Goal: Task Accomplishment & Management: Complete application form

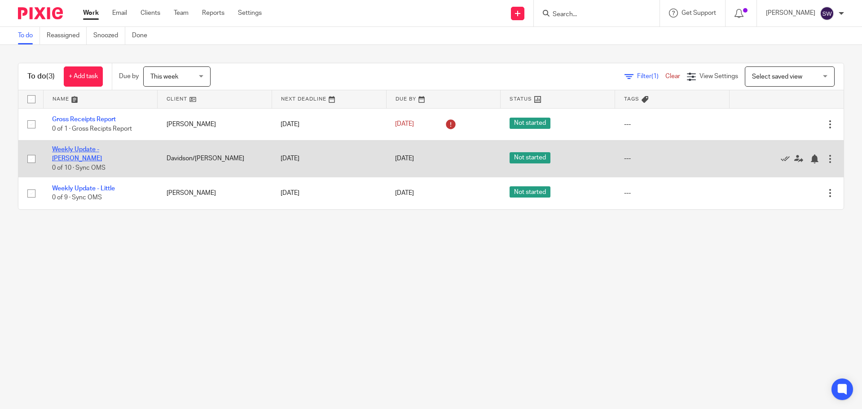
click at [102, 149] on link "Weekly Update - [PERSON_NAME]" at bounding box center [77, 153] width 50 height 15
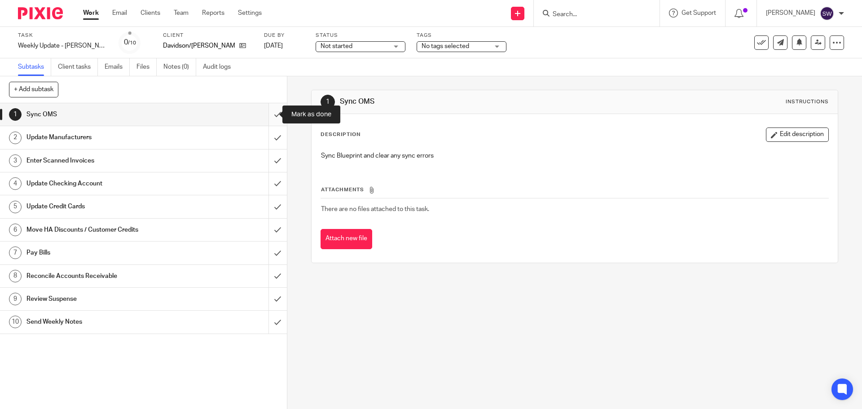
click at [264, 114] on input "submit" at bounding box center [143, 114] width 287 height 22
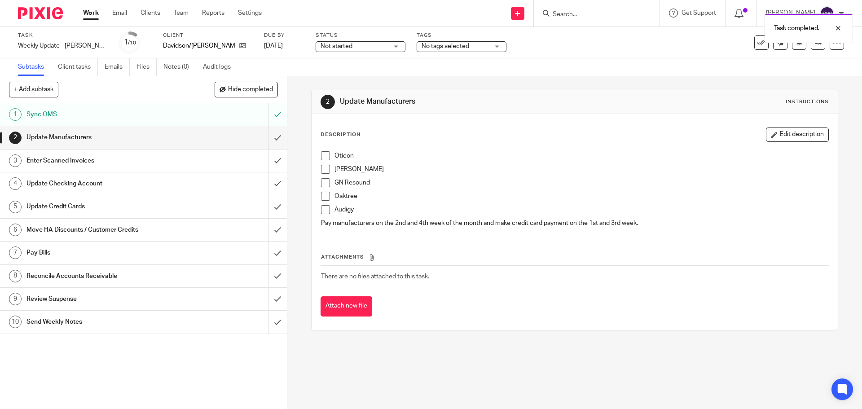
click at [321, 157] on span at bounding box center [325, 155] width 9 height 9
click at [324, 166] on span at bounding box center [325, 169] width 9 height 9
click at [321, 186] on span at bounding box center [325, 182] width 9 height 9
click at [323, 195] on span at bounding box center [325, 196] width 9 height 9
click at [323, 211] on span at bounding box center [325, 209] width 9 height 9
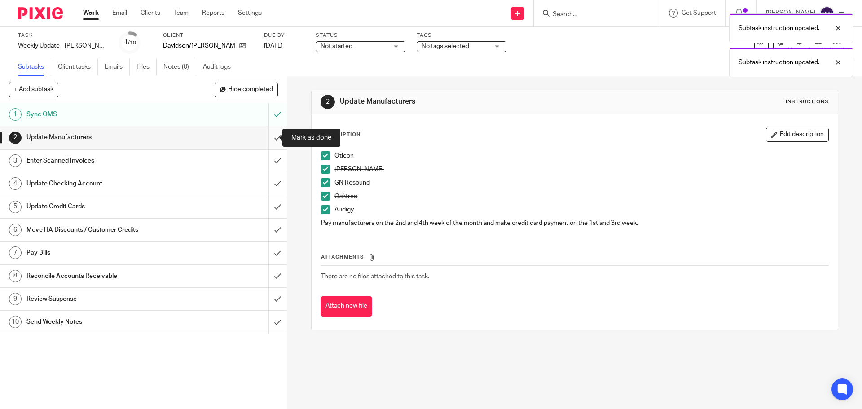
click at [271, 139] on input "submit" at bounding box center [143, 137] width 287 height 22
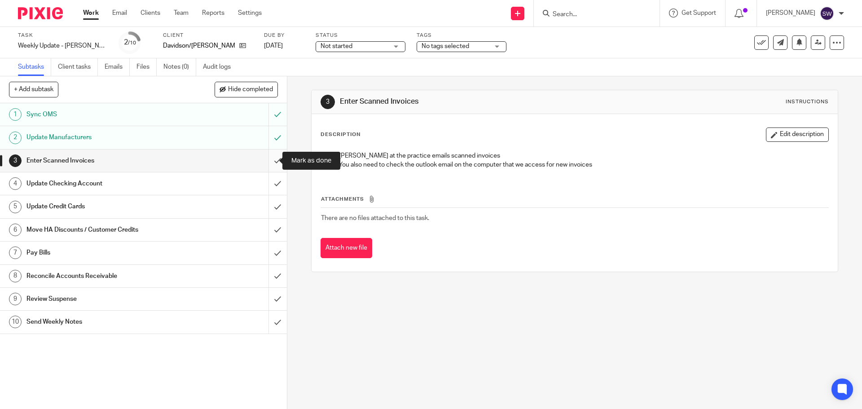
click at [269, 155] on input "submit" at bounding box center [143, 160] width 287 height 22
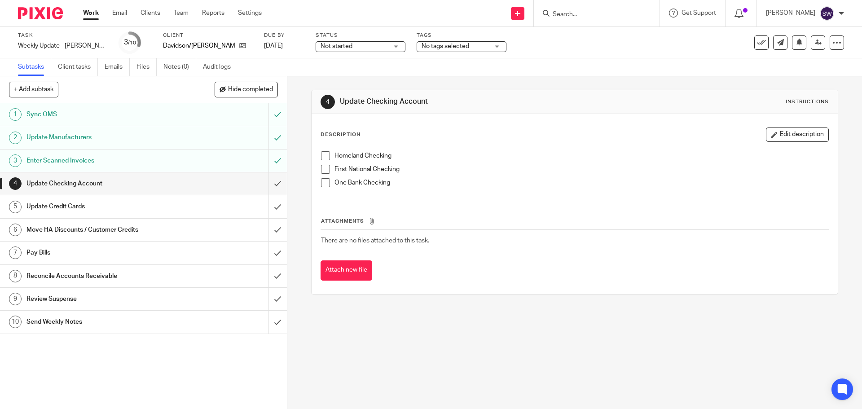
click at [321, 157] on span at bounding box center [325, 155] width 9 height 9
click at [323, 173] on span at bounding box center [325, 169] width 9 height 9
click at [321, 181] on span at bounding box center [325, 182] width 9 height 9
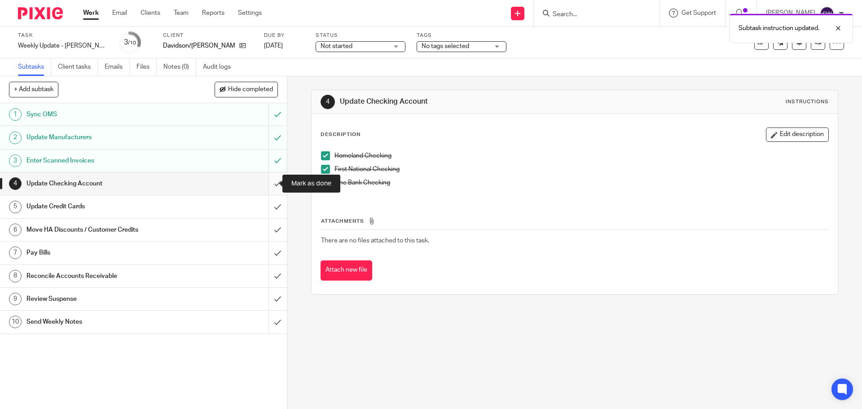
click at [268, 182] on input "submit" at bounding box center [143, 183] width 287 height 22
click at [196, 198] on link "5 Update Credit Cards" at bounding box center [134, 206] width 268 height 22
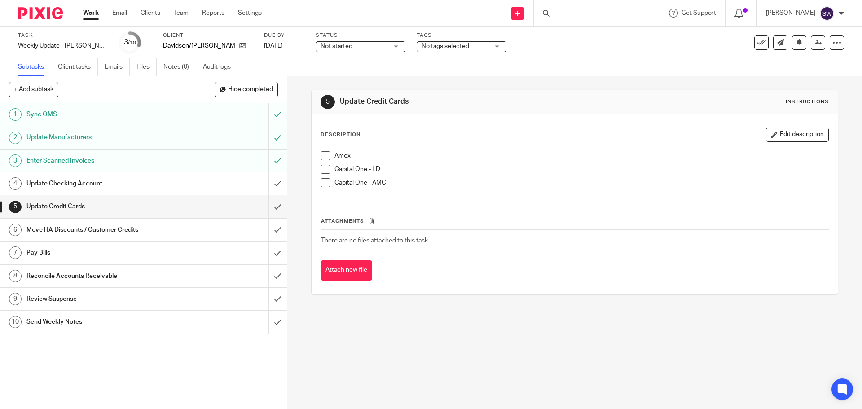
click at [268, 182] on input "submit" at bounding box center [143, 183] width 287 height 22
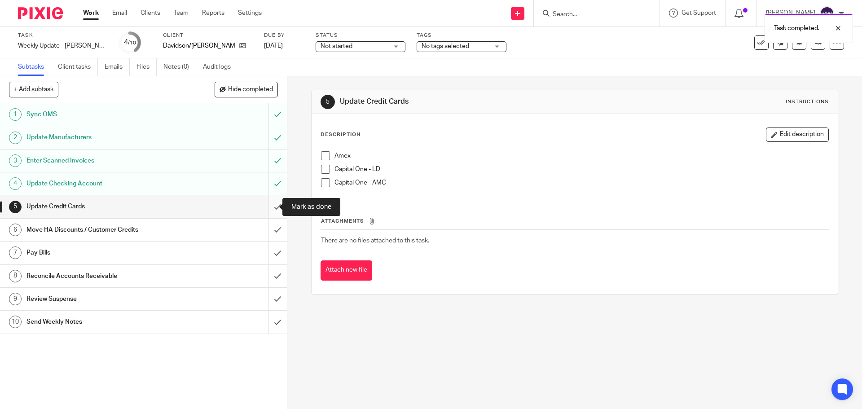
click at [270, 203] on input "submit" at bounding box center [143, 206] width 287 height 22
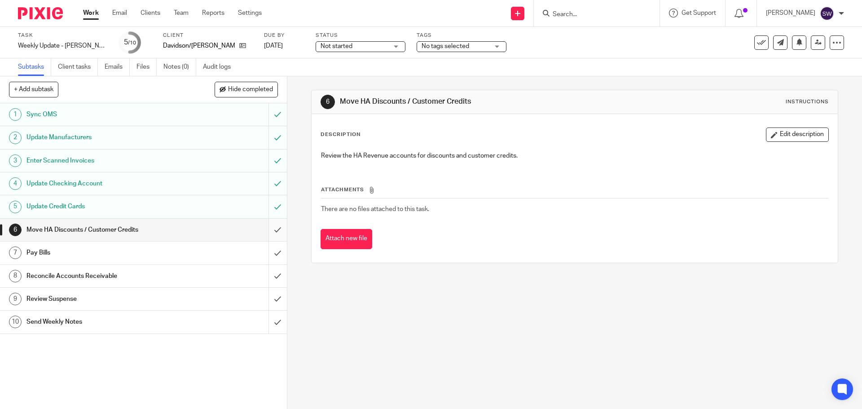
click at [263, 228] on input "submit" at bounding box center [143, 230] width 287 height 22
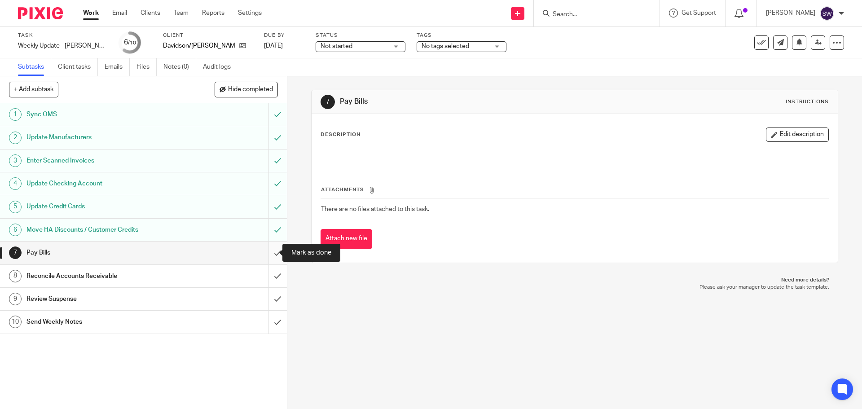
click at [269, 255] on input "submit" at bounding box center [143, 252] width 287 height 22
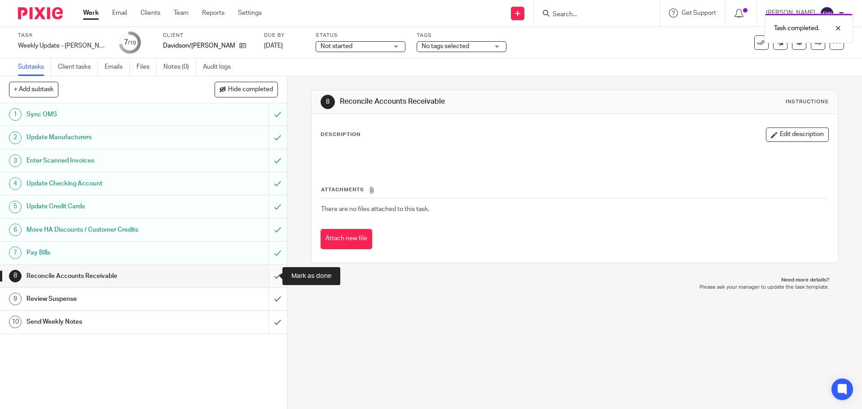
click at [274, 274] on input "submit" at bounding box center [143, 276] width 287 height 22
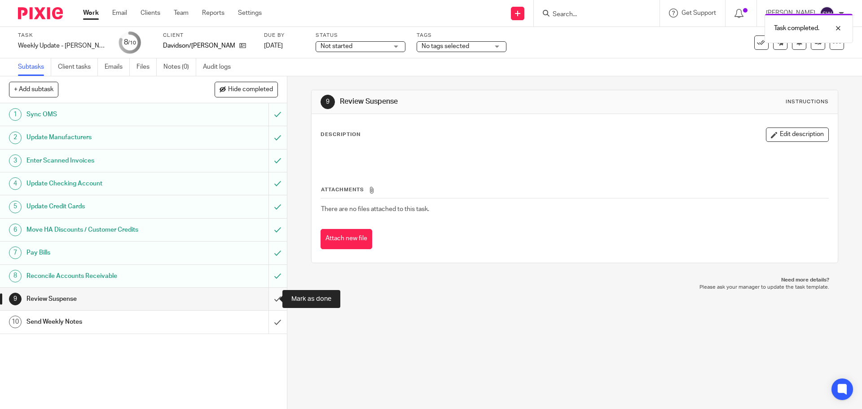
click at [263, 302] on input "submit" at bounding box center [143, 299] width 287 height 22
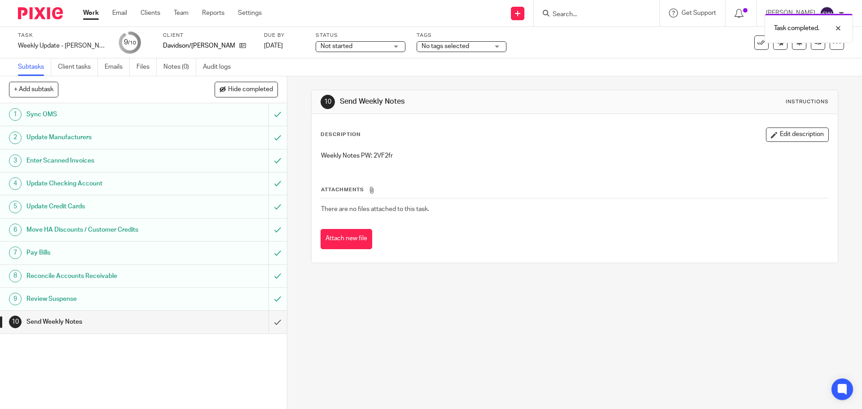
click at [382, 154] on p "Weekly Notes PW: 2VF2fr" at bounding box center [574, 155] width 507 height 9
copy p "2VF2fr"
